Goal: Task Accomplishment & Management: Manage account settings

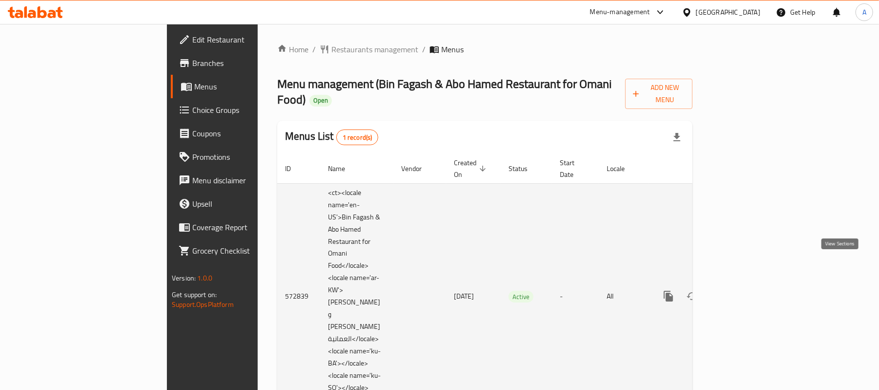
click at [745, 290] on icon "enhanced table" at bounding box center [739, 296] width 12 height 12
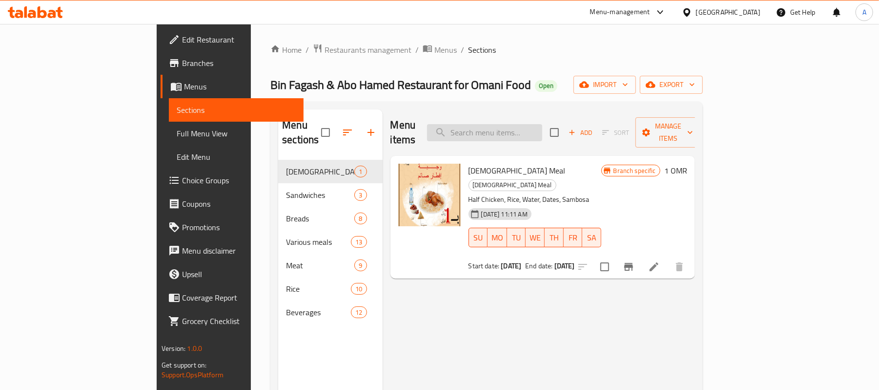
click at [514, 124] on input "search" at bounding box center [484, 132] width 115 height 17
paste input "Maghmy Meat"
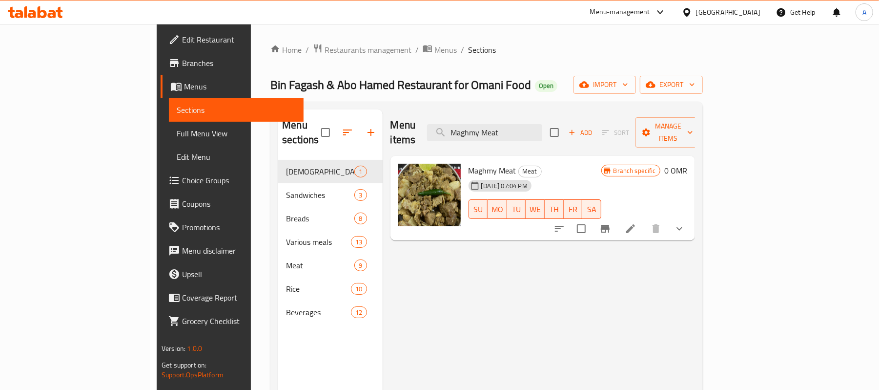
type input "Maghmy Meat"
click at [691, 217] on button "show more" at bounding box center [679, 228] width 23 height 23
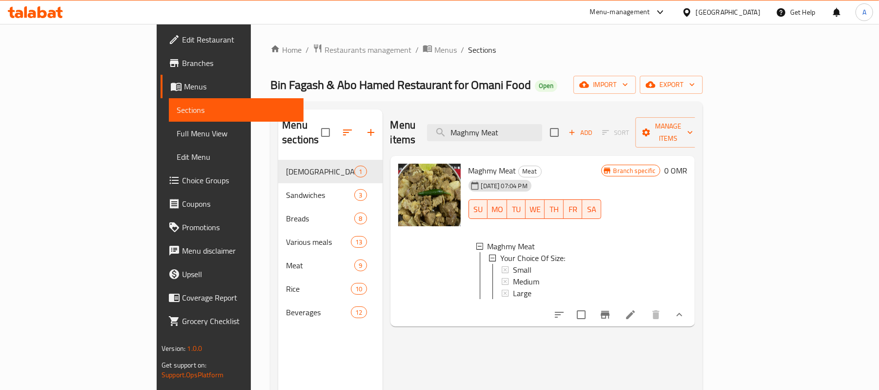
click at [687, 188] on div "Branch specific 0 OMR" at bounding box center [644, 241] width 86 height 155
click at [513, 275] on div "Medium" at bounding box center [553, 281] width 81 height 12
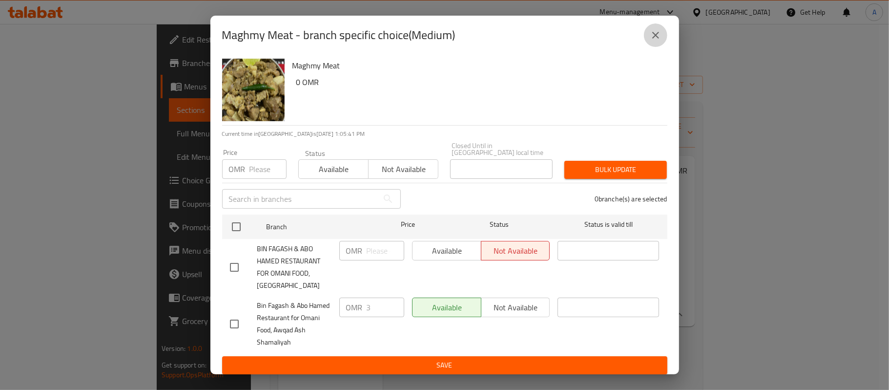
click at [660, 33] on icon "close" at bounding box center [656, 35] width 12 height 12
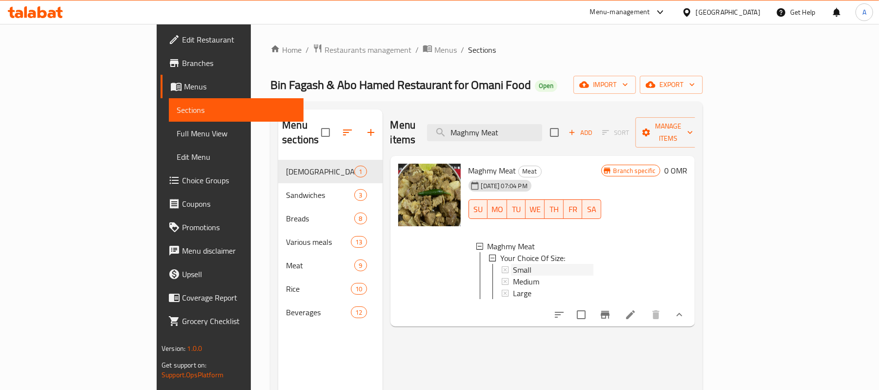
click at [513, 264] on span "Small" at bounding box center [522, 270] width 19 height 12
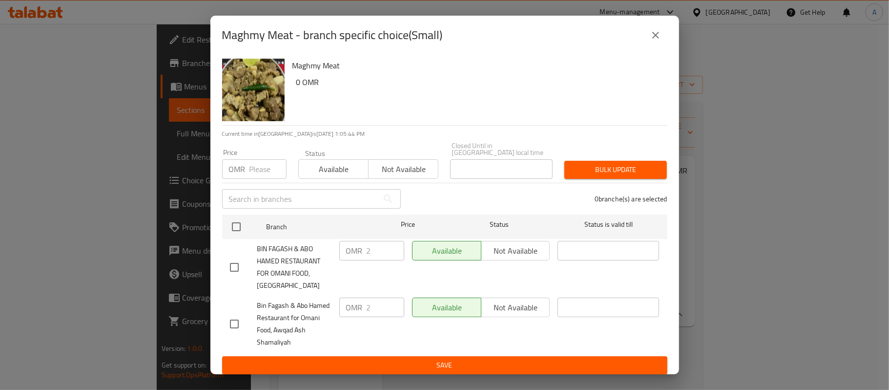
click at [649, 44] on button "close" at bounding box center [655, 34] width 23 height 23
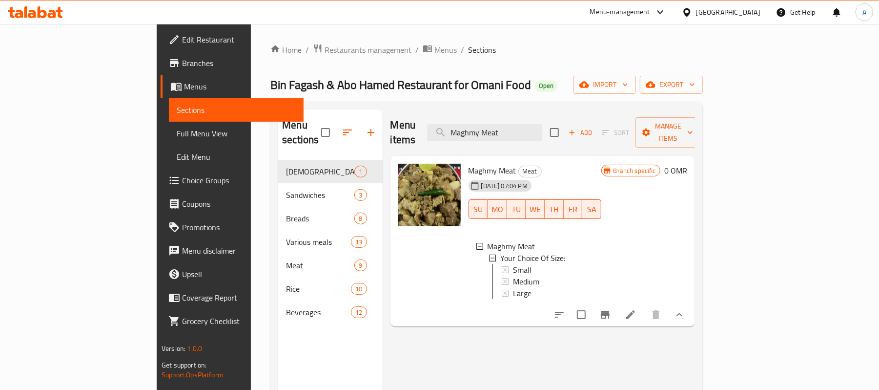
click at [513, 264] on div "Small" at bounding box center [553, 270] width 81 height 12
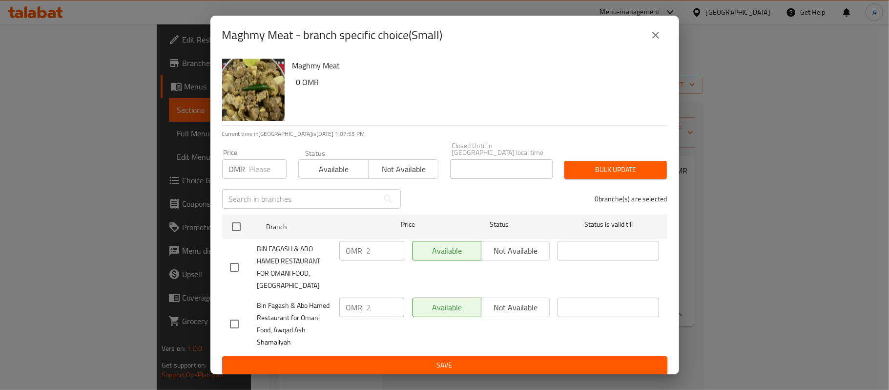
click at [645, 35] on button "close" at bounding box center [655, 34] width 23 height 23
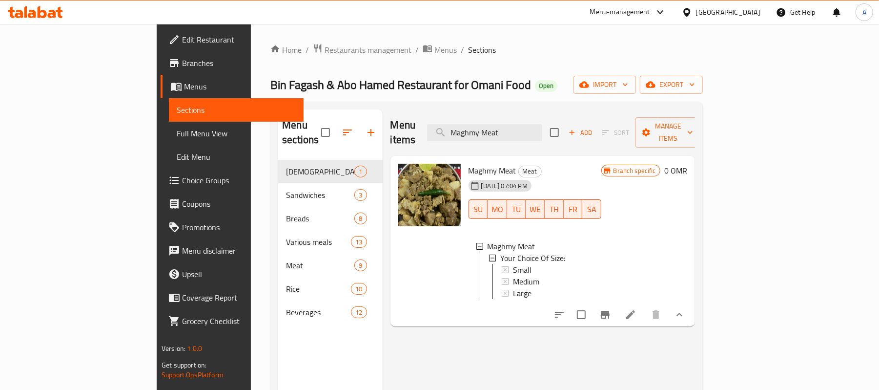
click at [558, 264] on div "Small" at bounding box center [553, 270] width 81 height 12
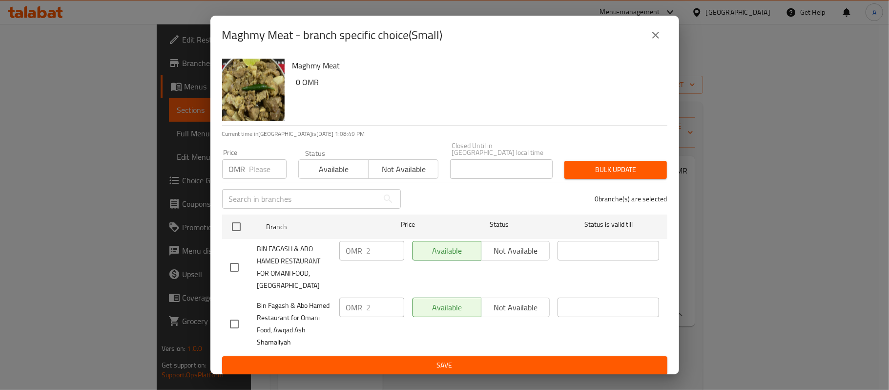
click at [659, 41] on icon "close" at bounding box center [656, 35] width 12 height 12
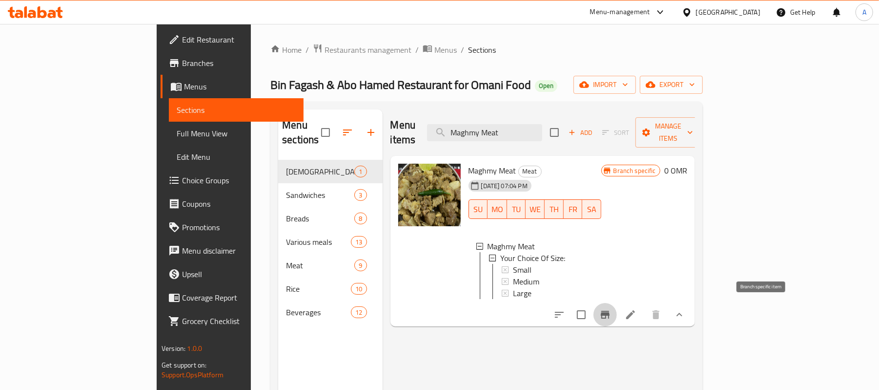
click at [617, 308] on button "Branch-specific-item" at bounding box center [605, 314] width 23 height 23
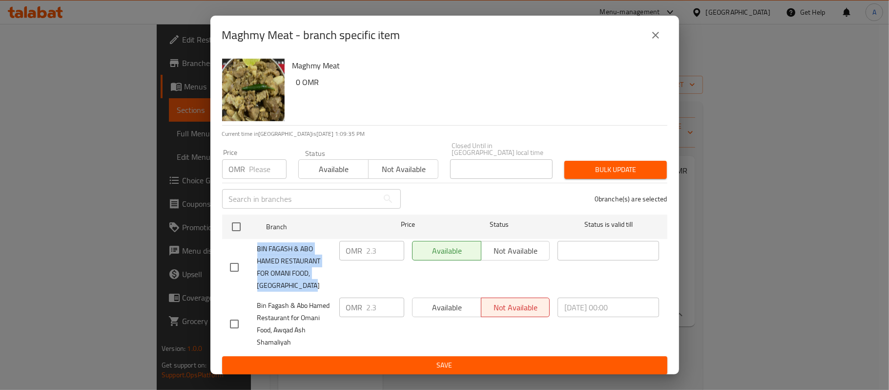
drag, startPoint x: 289, startPoint y: 266, endPoint x: 258, endPoint y: 247, distance: 36.6
click at [258, 247] on span "BIN FAGASH & ABO HAMED RESTAURANT FOR OMANI FOOD, [GEOGRAPHIC_DATA]" at bounding box center [294, 267] width 74 height 49
copy span "BIN FAGASH & ABO HAMED RESTAURANT FOR OMANI FOOD, [GEOGRAPHIC_DATA]"
click at [654, 38] on icon "close" at bounding box center [655, 35] width 7 height 7
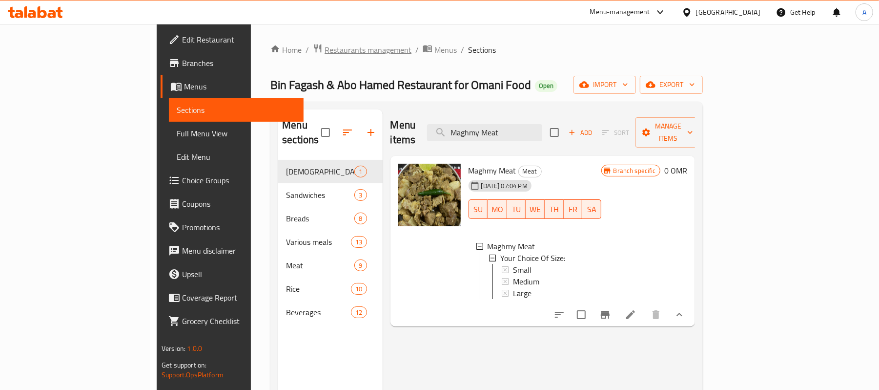
click at [325, 45] on span "Restaurants management" at bounding box center [368, 50] width 87 height 12
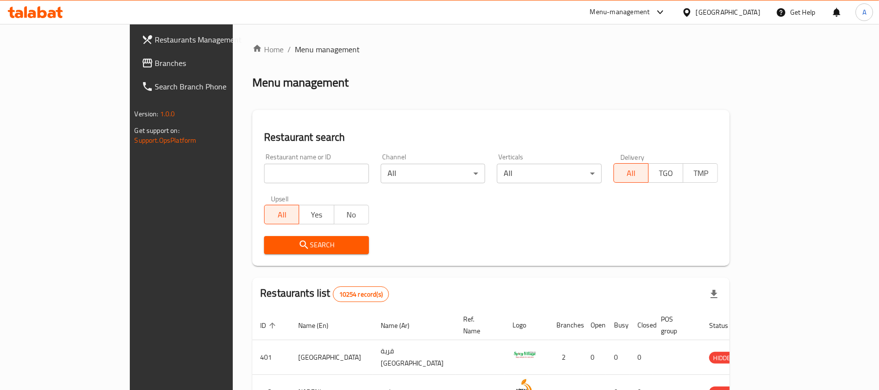
click at [718, 136] on h2 "Restaurant search" at bounding box center [491, 137] width 454 height 15
drag, startPoint x: 846, startPoint y: 115, endPoint x: 456, endPoint y: 178, distance: 394.6
click at [730, 117] on div "Restaurant search Restaurant name or ID Restaurant name or ID Channel All ​ Ver…" at bounding box center [490, 188] width 477 height 156
click at [311, 170] on input "search" at bounding box center [316, 174] width 105 height 20
paste input "667134"
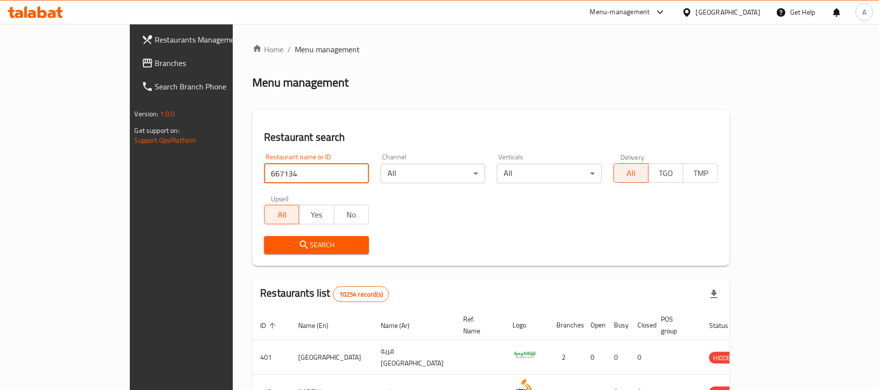
type input "667134"
click button "Search" at bounding box center [316, 245] width 105 height 18
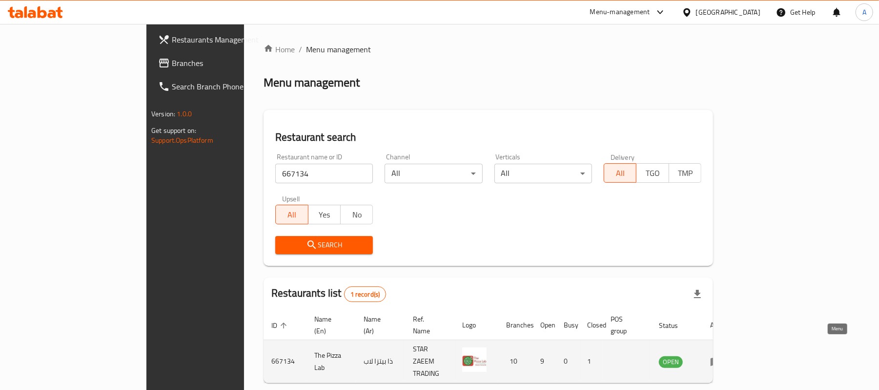
click at [722, 355] on icon "enhanced table" at bounding box center [716, 361] width 12 height 12
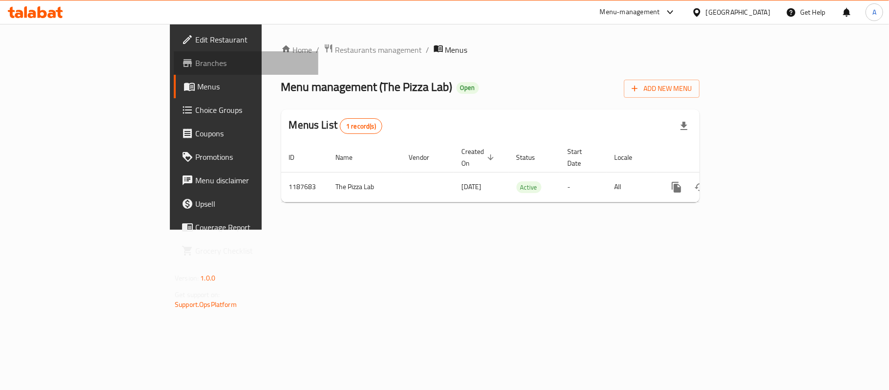
click at [195, 59] on span "Branches" at bounding box center [252, 63] width 115 height 12
